Goal: Check status: Check status

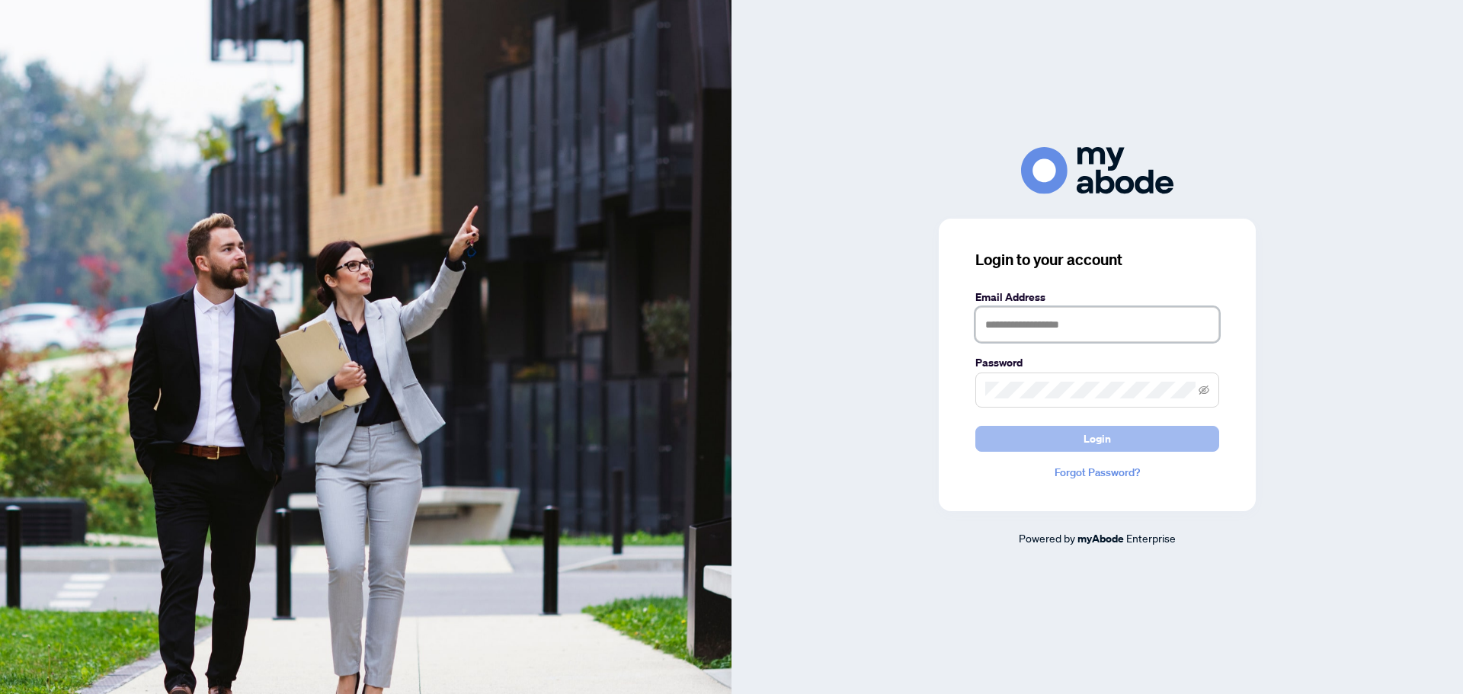
type input "**********"
click at [1143, 440] on button "Login" at bounding box center [1098, 439] width 244 height 26
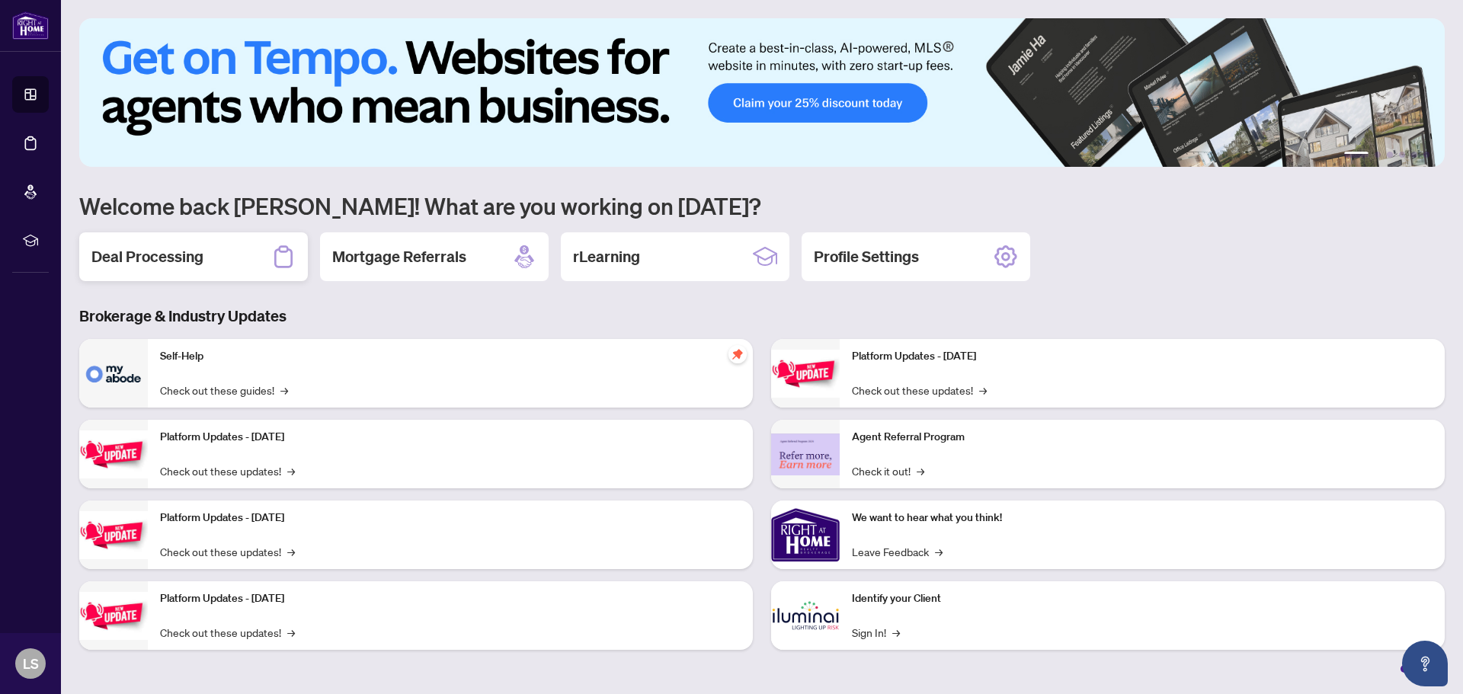
click at [133, 251] on h2 "Deal Processing" at bounding box center [147, 256] width 112 height 21
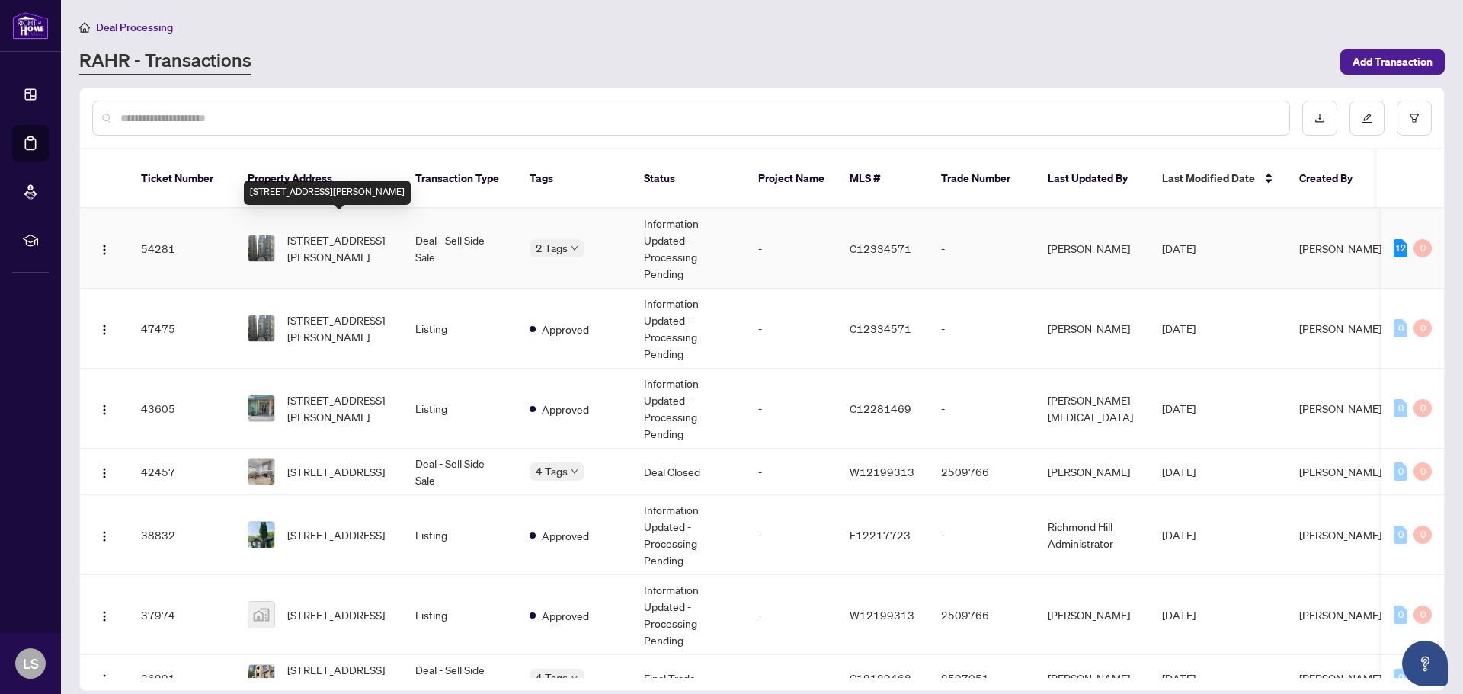
click at [305, 234] on span "[STREET_ADDRESS][PERSON_NAME]" at bounding box center [339, 249] width 104 height 34
